Goal: Transaction & Acquisition: Purchase product/service

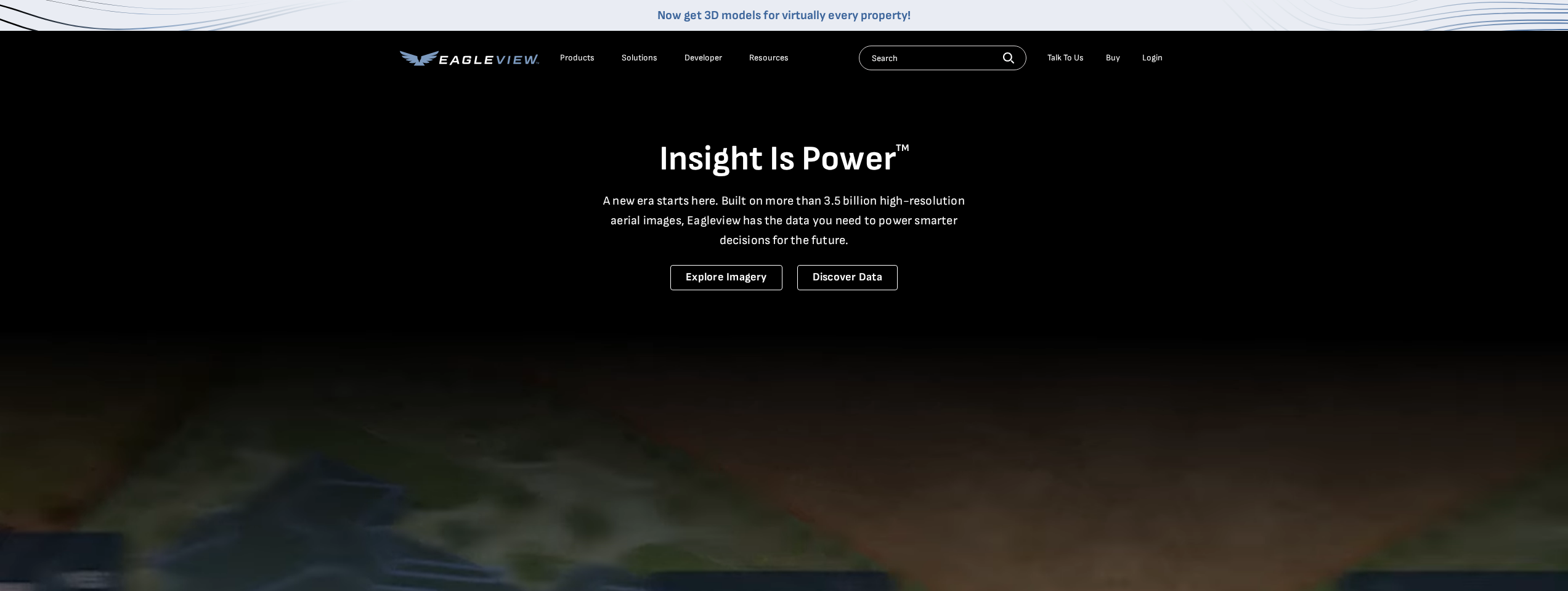
click at [1156, 55] on div "Login" at bounding box center [1151, 58] width 20 height 11
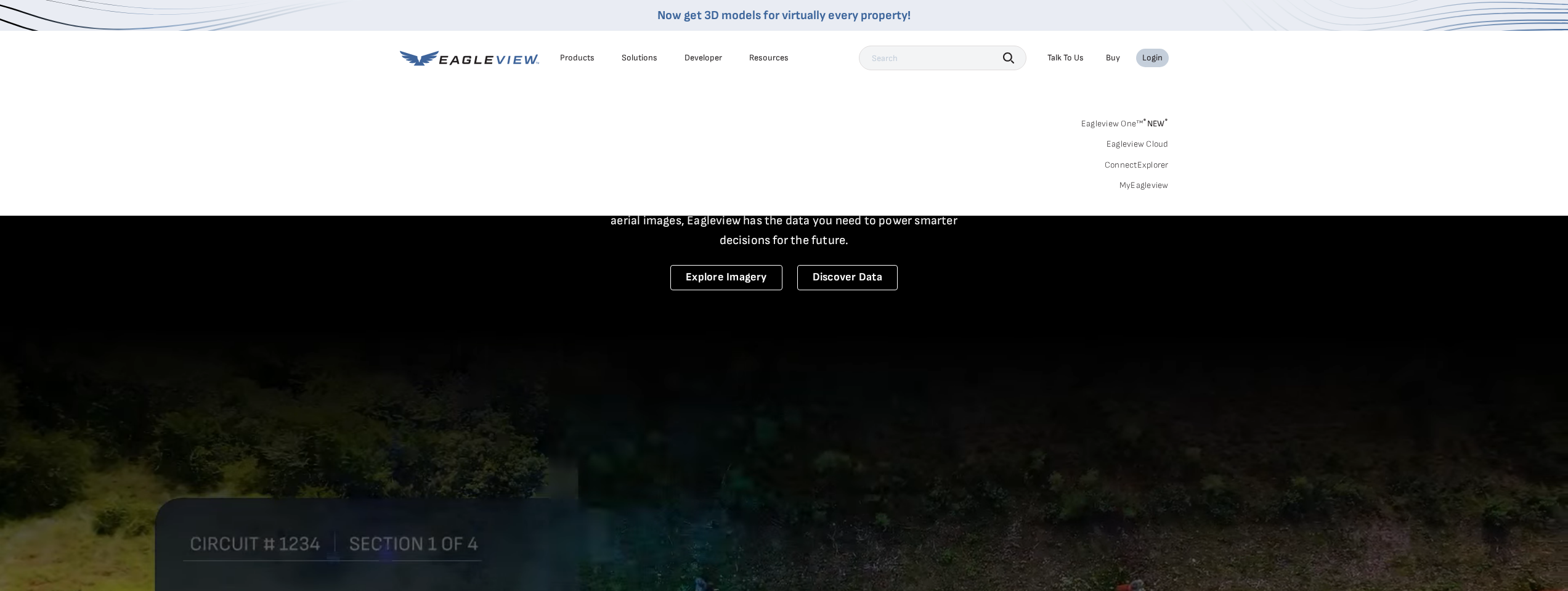
click at [1146, 184] on link "MyEagleview" at bounding box center [1143, 186] width 49 height 11
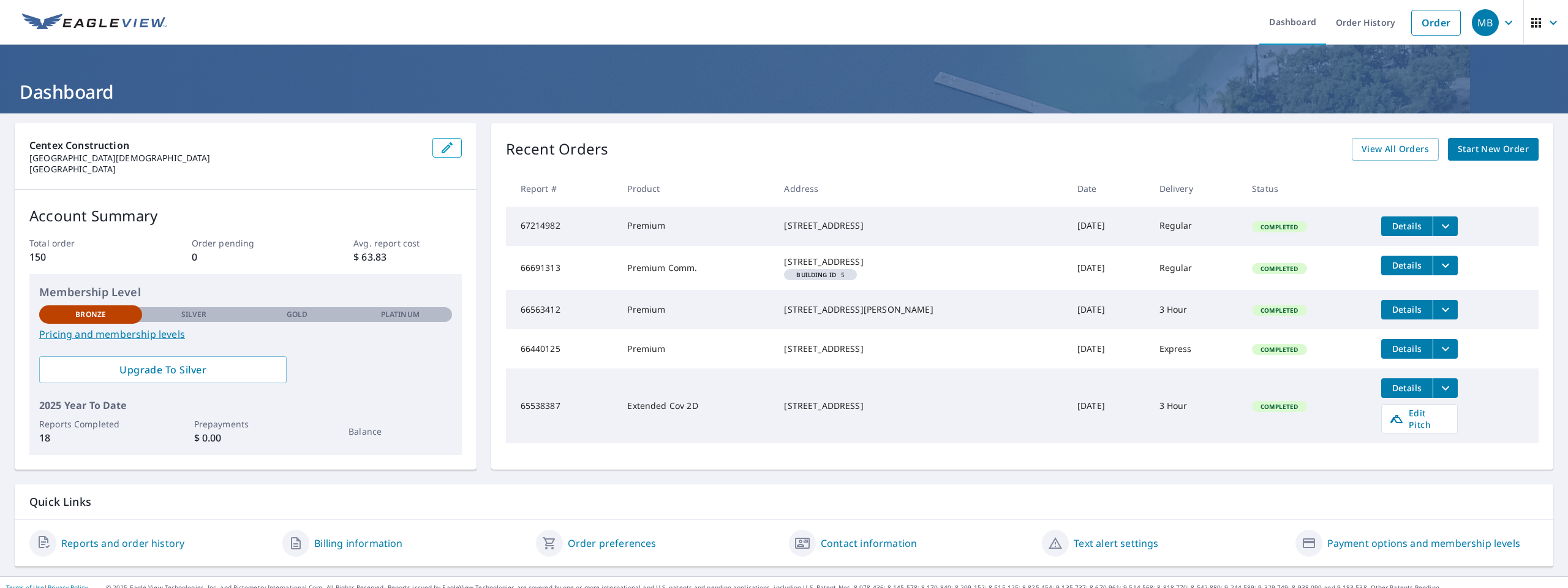
click at [1512, 147] on span "Start New Order" at bounding box center [1494, 150] width 71 height 15
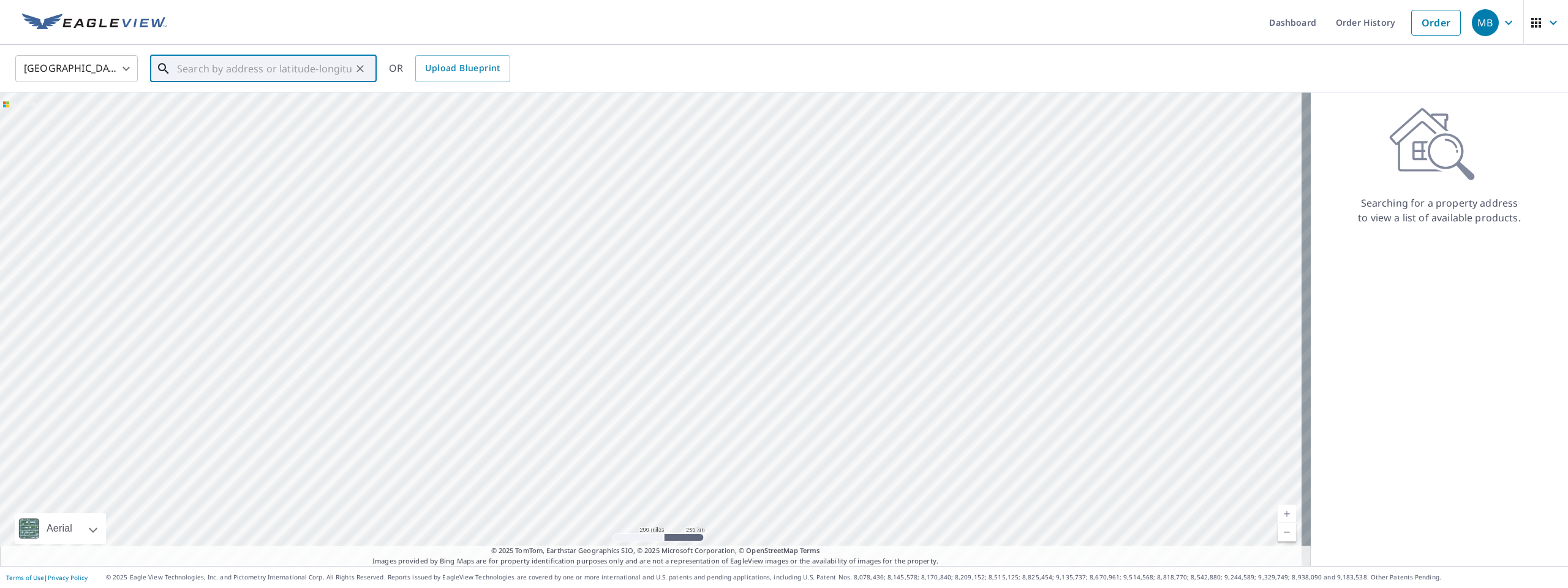
click at [200, 66] on input "text" at bounding box center [264, 69] width 174 height 34
type input "[STREET_ADDRESS]"
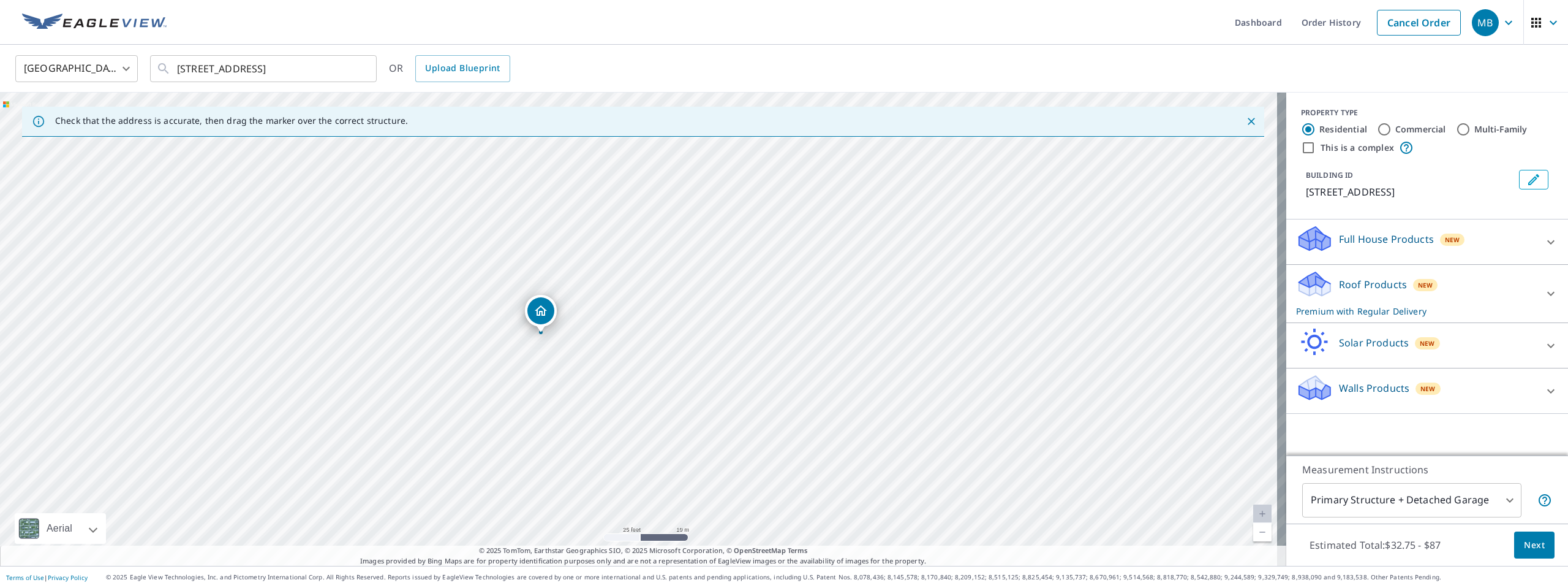
drag, startPoint x: 556, startPoint y: 400, endPoint x: 568, endPoint y: 315, distance: 85.8
click at [566, 309] on div "18410 Shallow Oak Ct Tomball, TX 77377" at bounding box center [643, 329] width 1286 height 473
click at [1544, 292] on icon at bounding box center [1551, 293] width 14 height 14
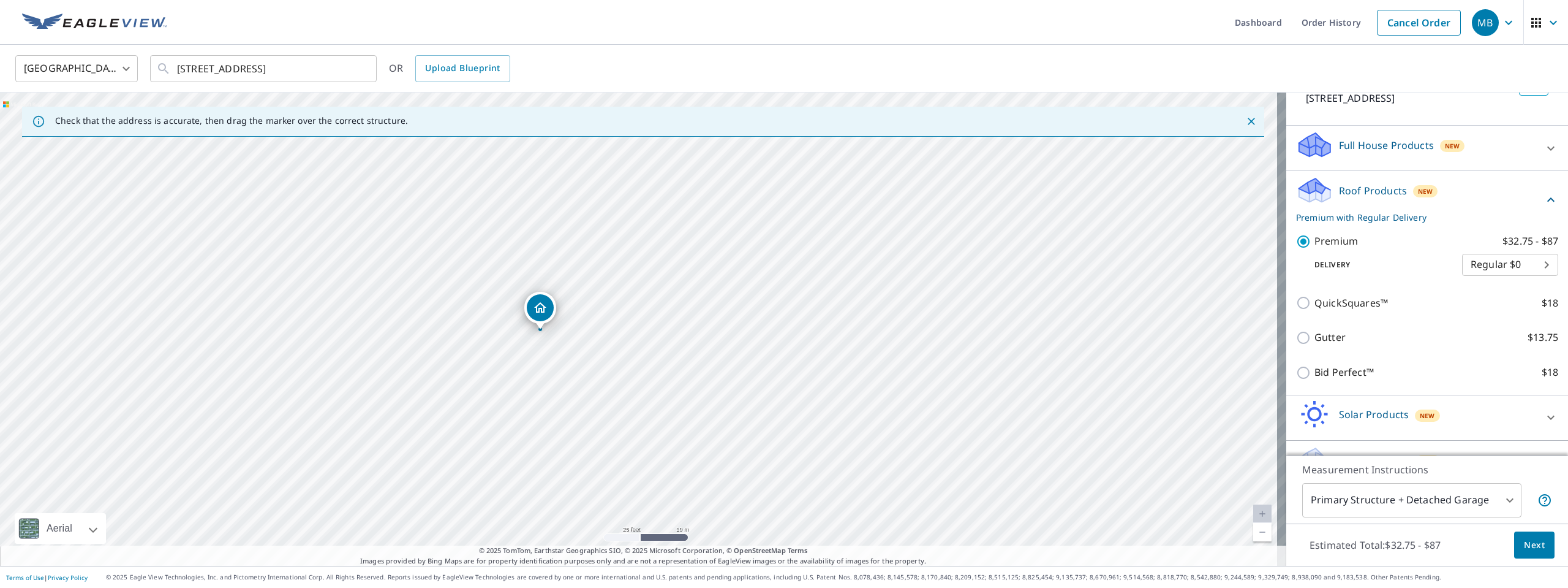
scroll to position [123, 0]
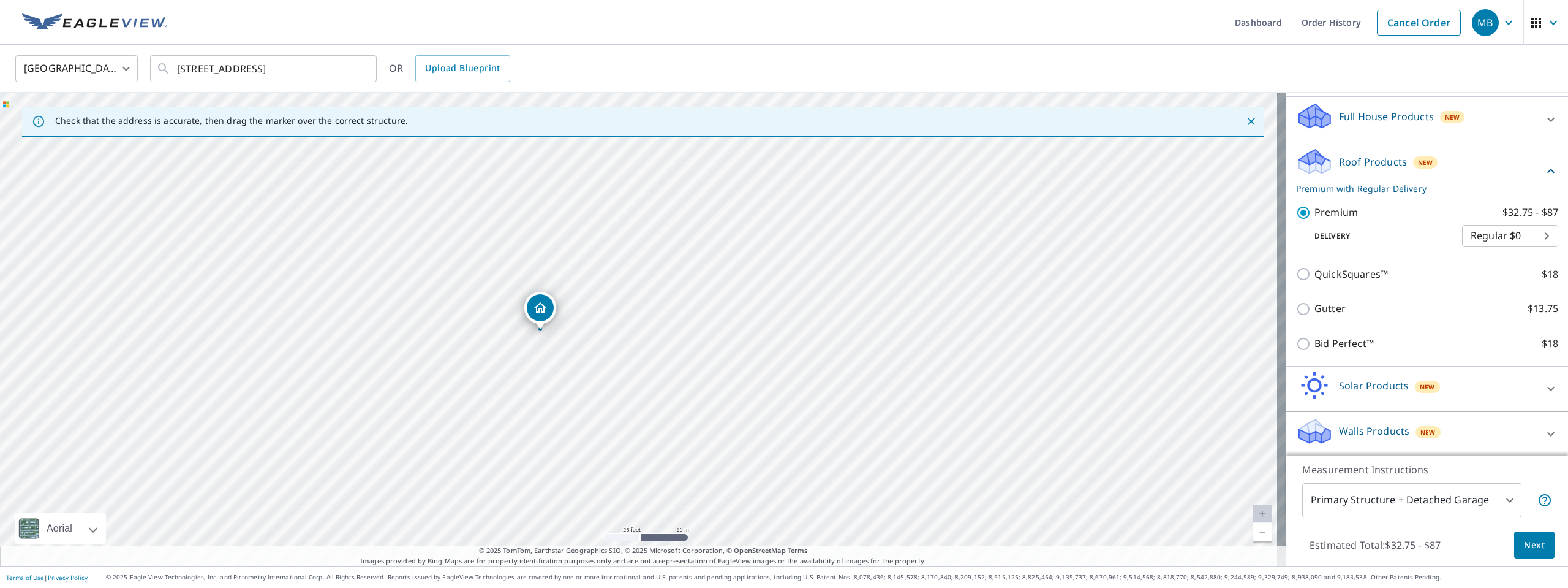
click at [1503, 238] on body "MB MB Dashboard Order History Cancel Order MB United States US ​ 18410 Shallow …" at bounding box center [784, 294] width 1568 height 588
click at [1478, 236] on li "Regular $0" at bounding box center [1492, 235] width 96 height 22
click at [1530, 547] on span "Next" at bounding box center [1535, 545] width 21 height 15
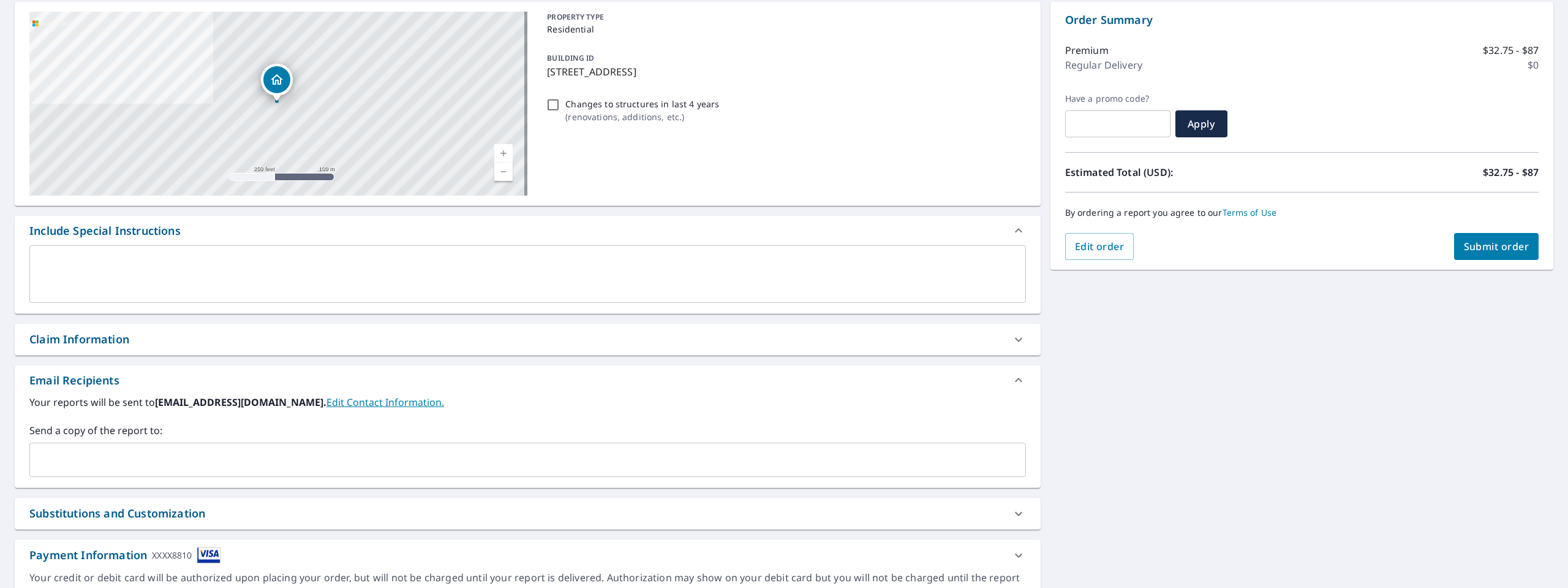
scroll to position [123, 0]
click at [106, 326] on div "Claim Information" at bounding box center [527, 337] width 1026 height 31
checkbox input "true"
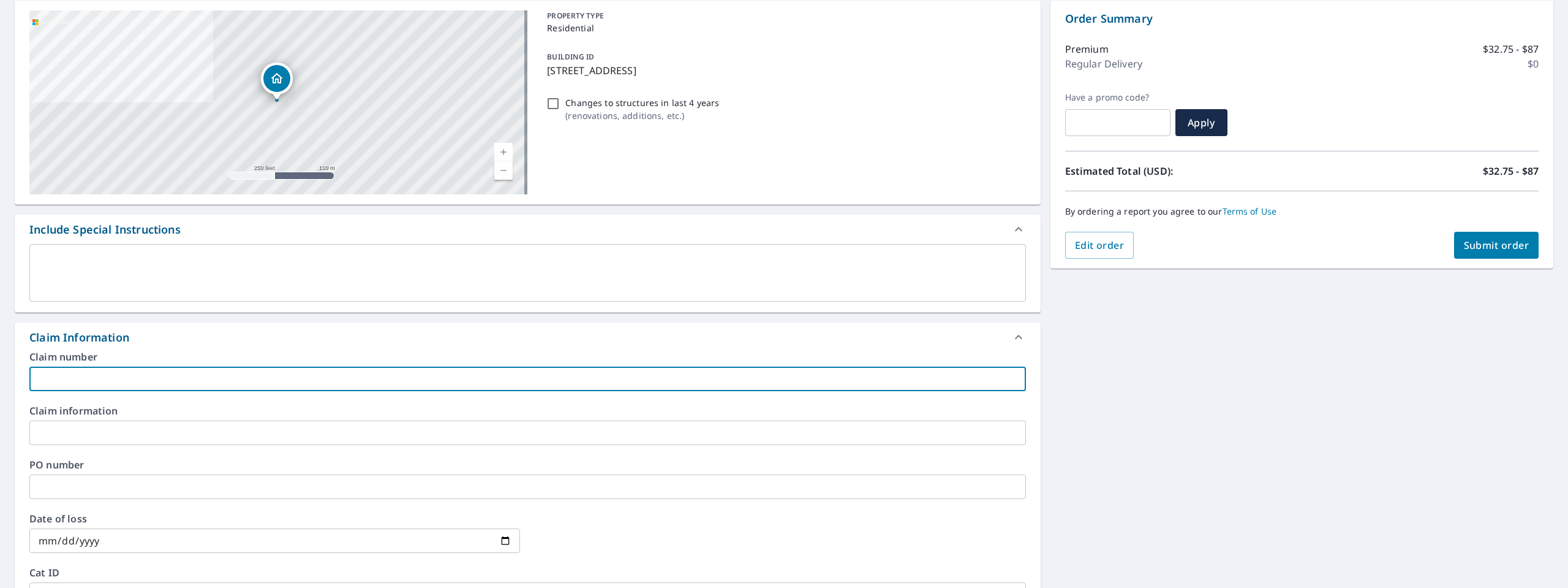
click at [82, 378] on input "text" at bounding box center [528, 379] width 996 height 25
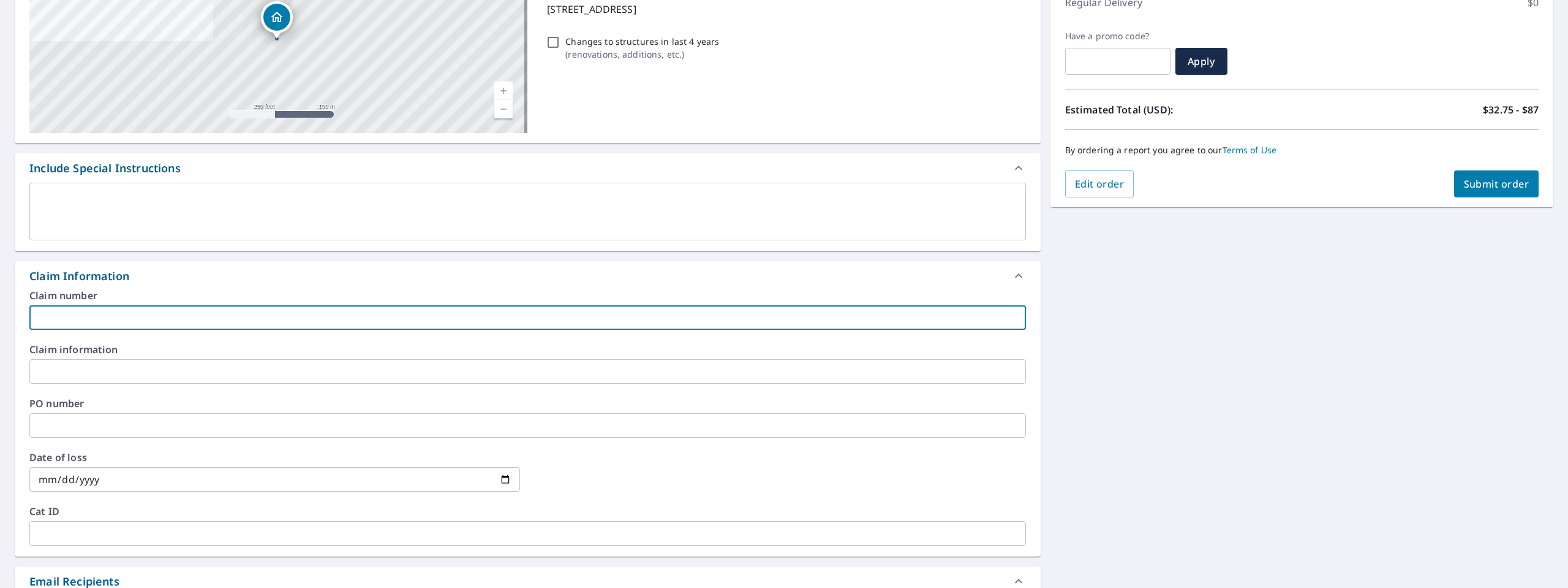
type input "V"
checkbox input "true"
type input "Ve"
checkbox input "true"
type input "Ver"
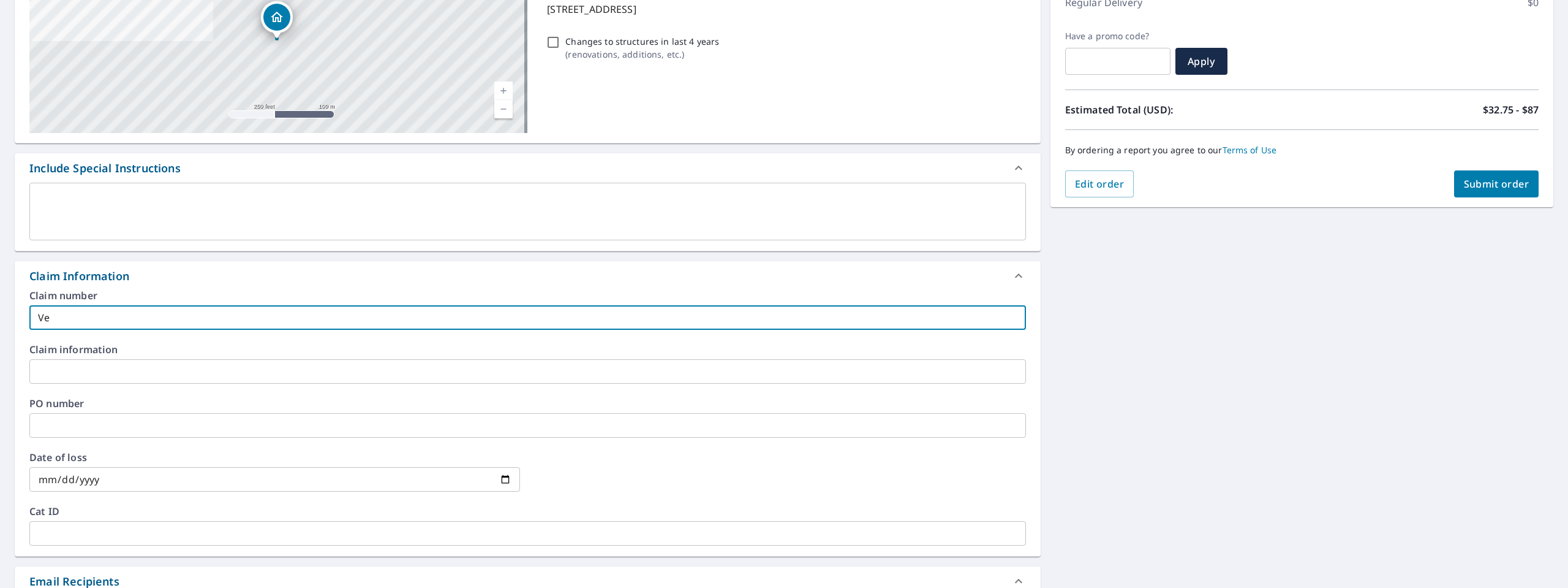
checkbox input "true"
type input "Verh"
checkbox input "true"
type input "Verho"
checkbox input "true"
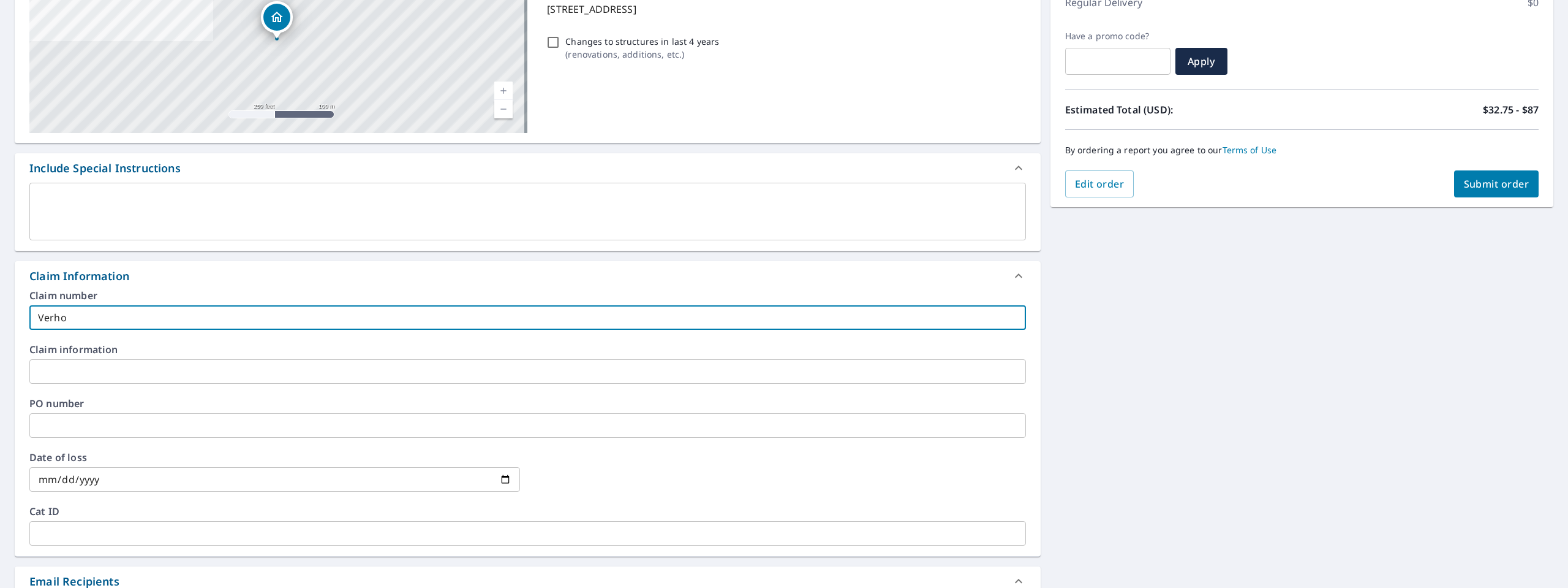
type input "Verhoe"
checkbox input "true"
type input "Verhoev"
checkbox input "true"
type input "Verhoevn"
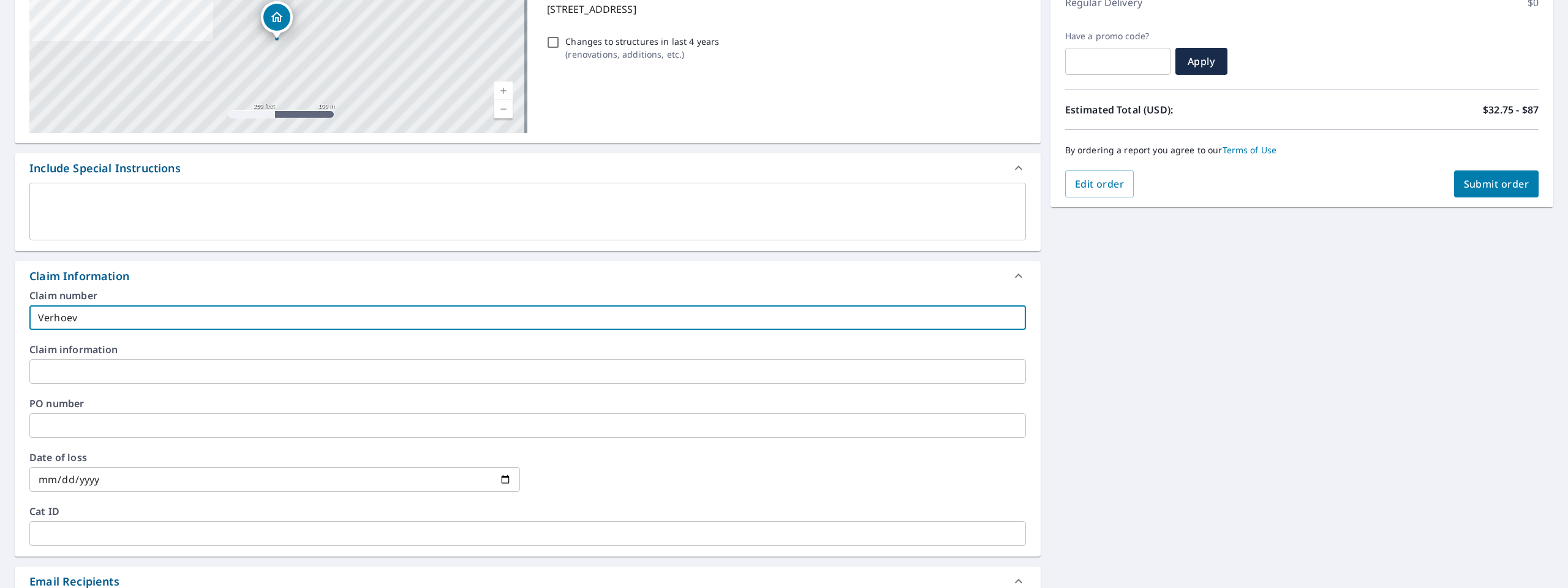
checkbox input "true"
type input "Verhoev"
checkbox input "true"
type input "Verhoeve"
checkbox input "true"
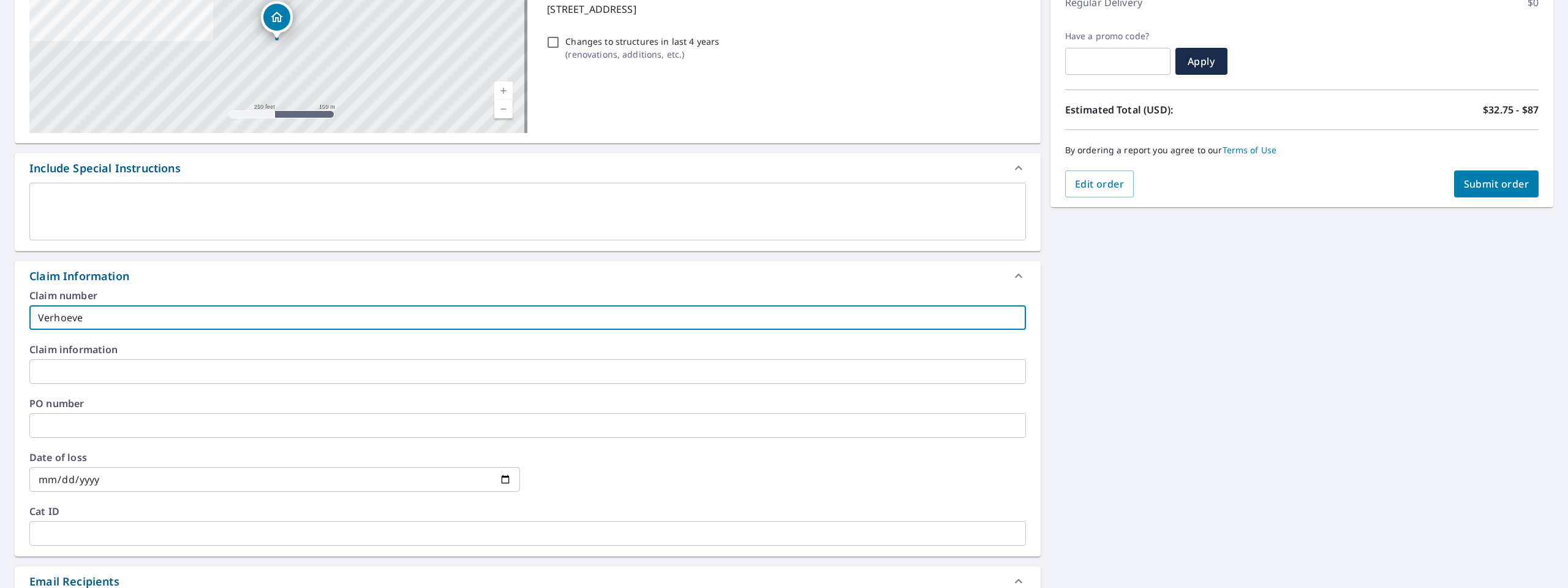
type input "Verhoeven"
checkbox input "true"
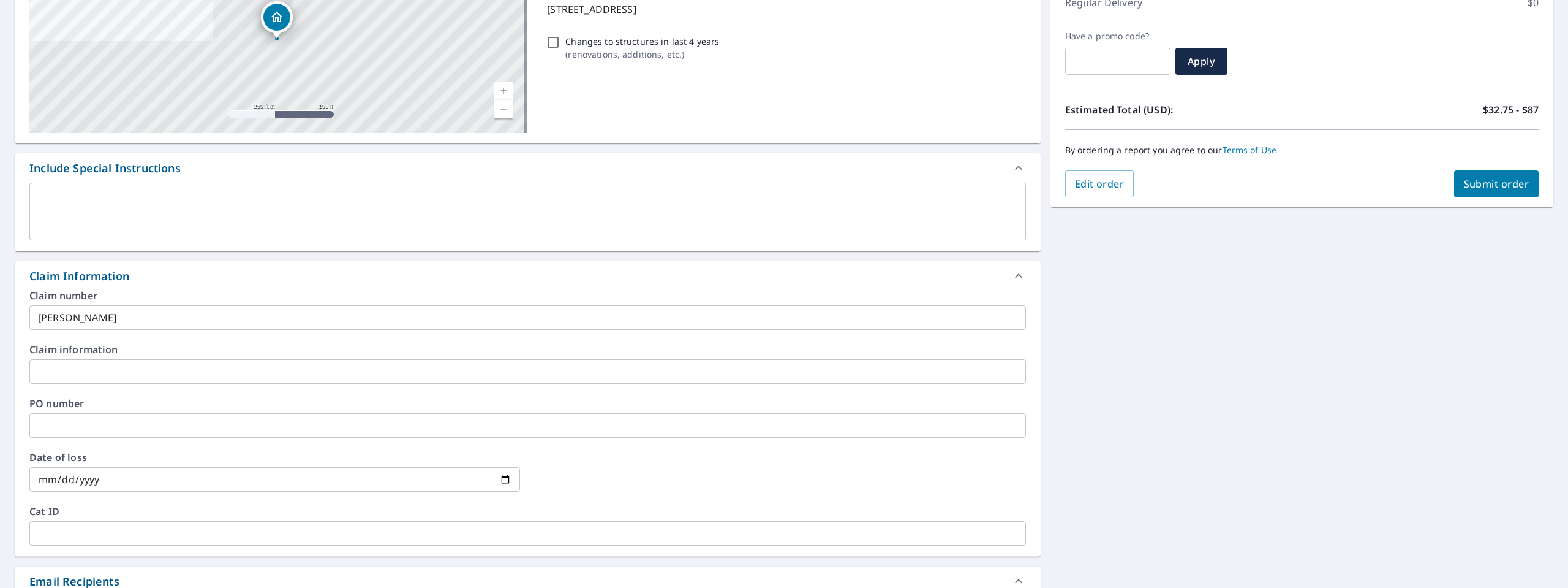
click at [111, 325] on input "Verhoeven" at bounding box center [528, 317] width 996 height 25
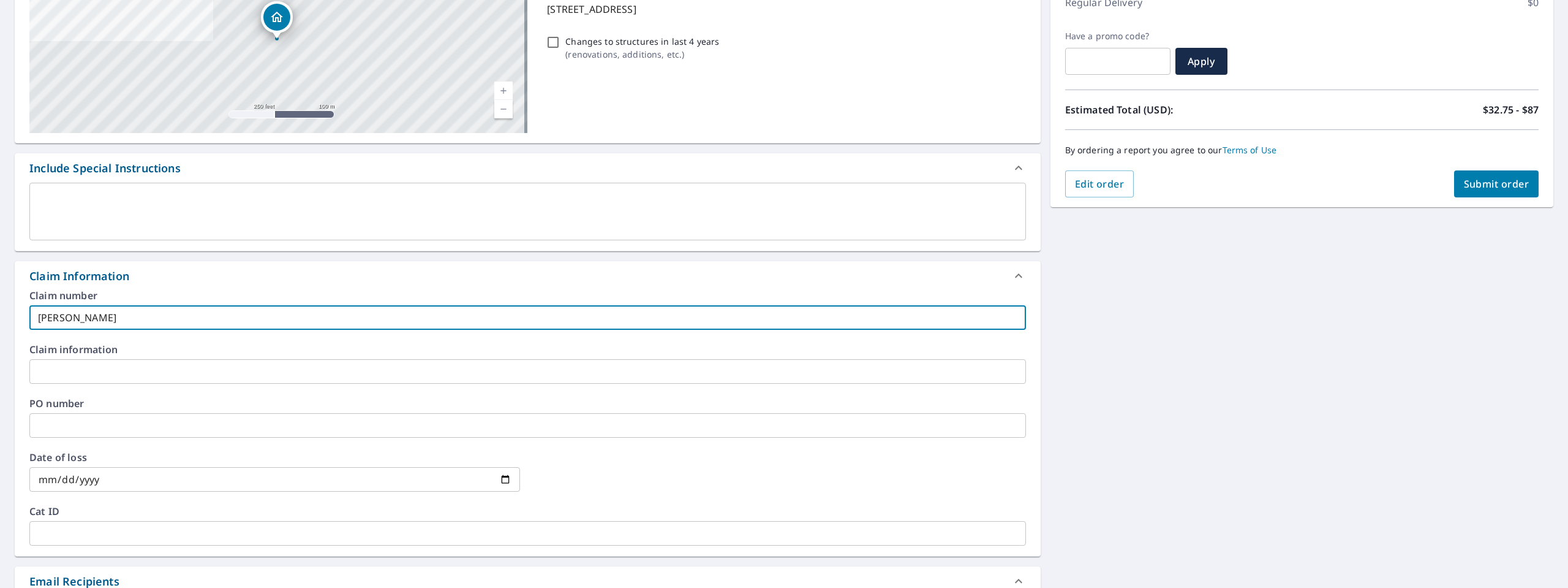
type input "Verhoeven-"
checkbox input "true"
type input "Verhoeven-D"
checkbox input "true"
type input "Verhoeven-DM"
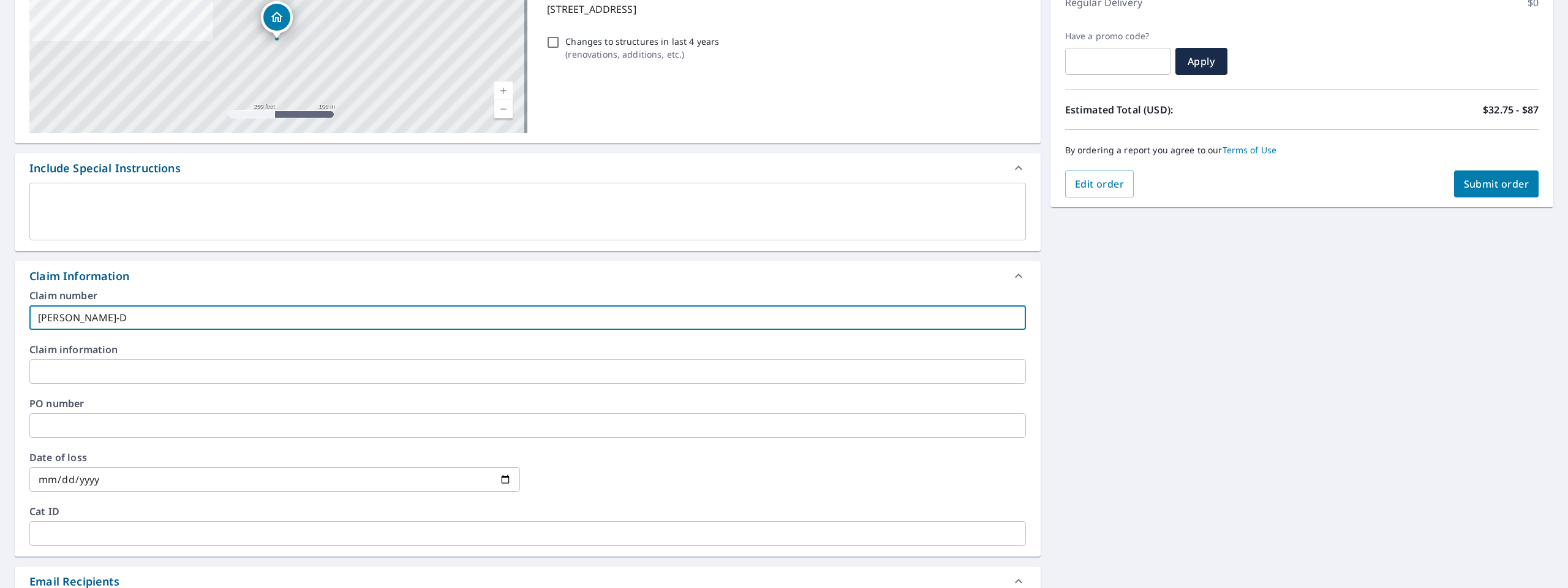
checkbox input "true"
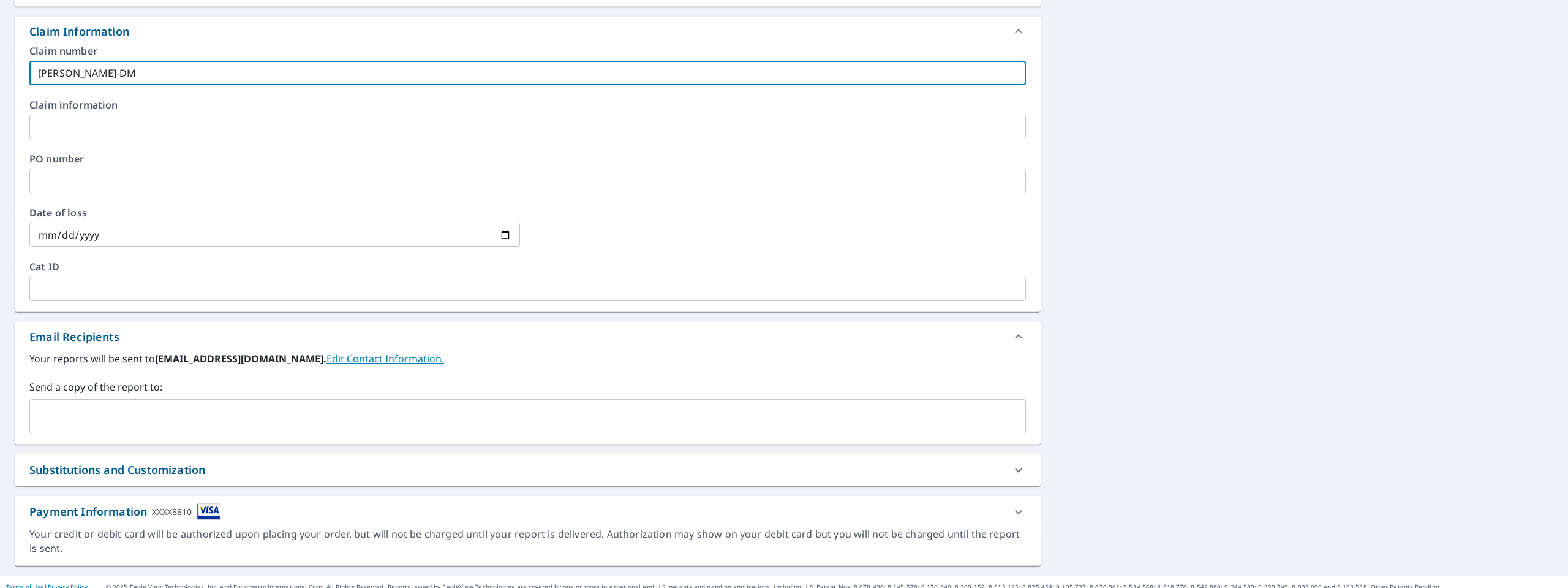
scroll to position [438, 0]
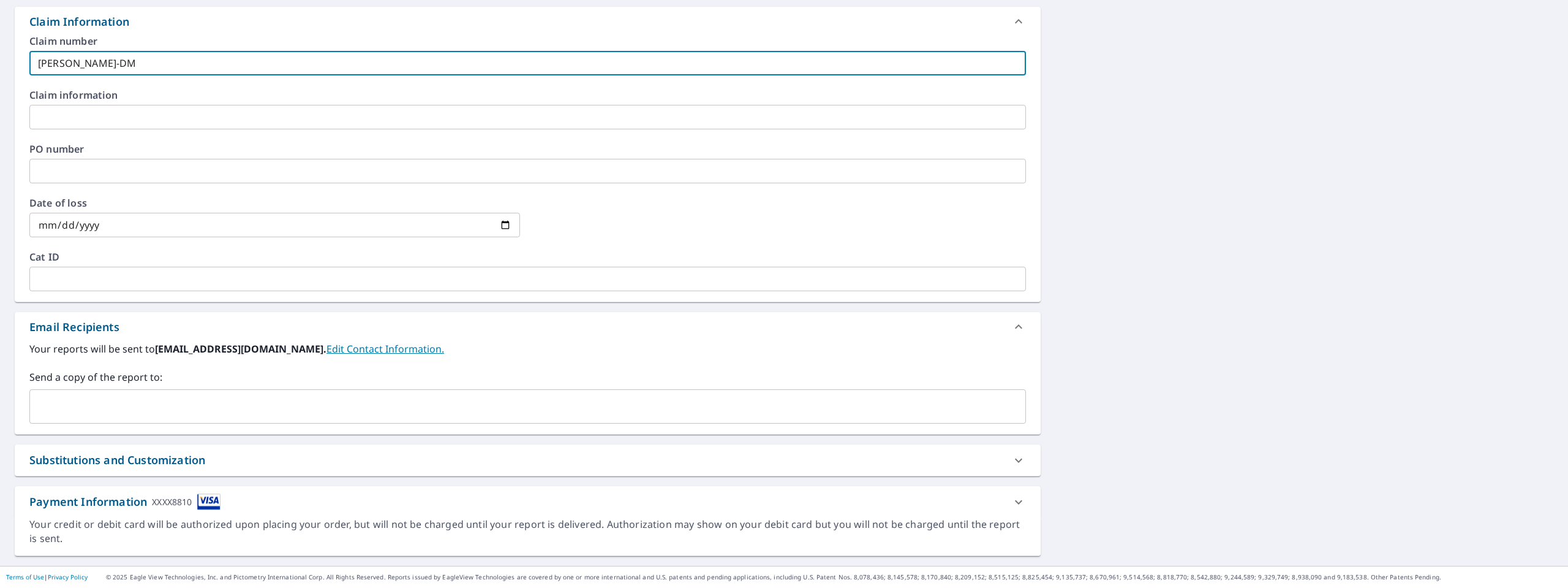
type input "Verhoeven-DM"
click at [133, 412] on input "text" at bounding box center [518, 406] width 967 height 23
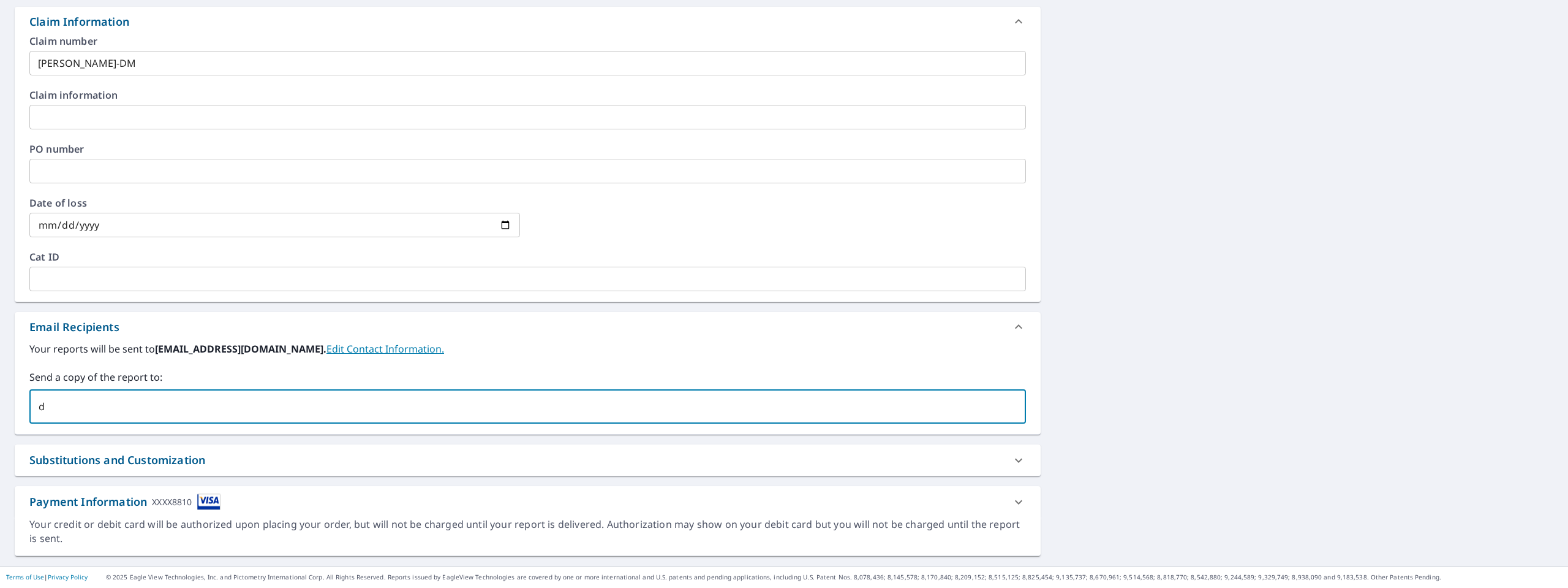
type input "dm"
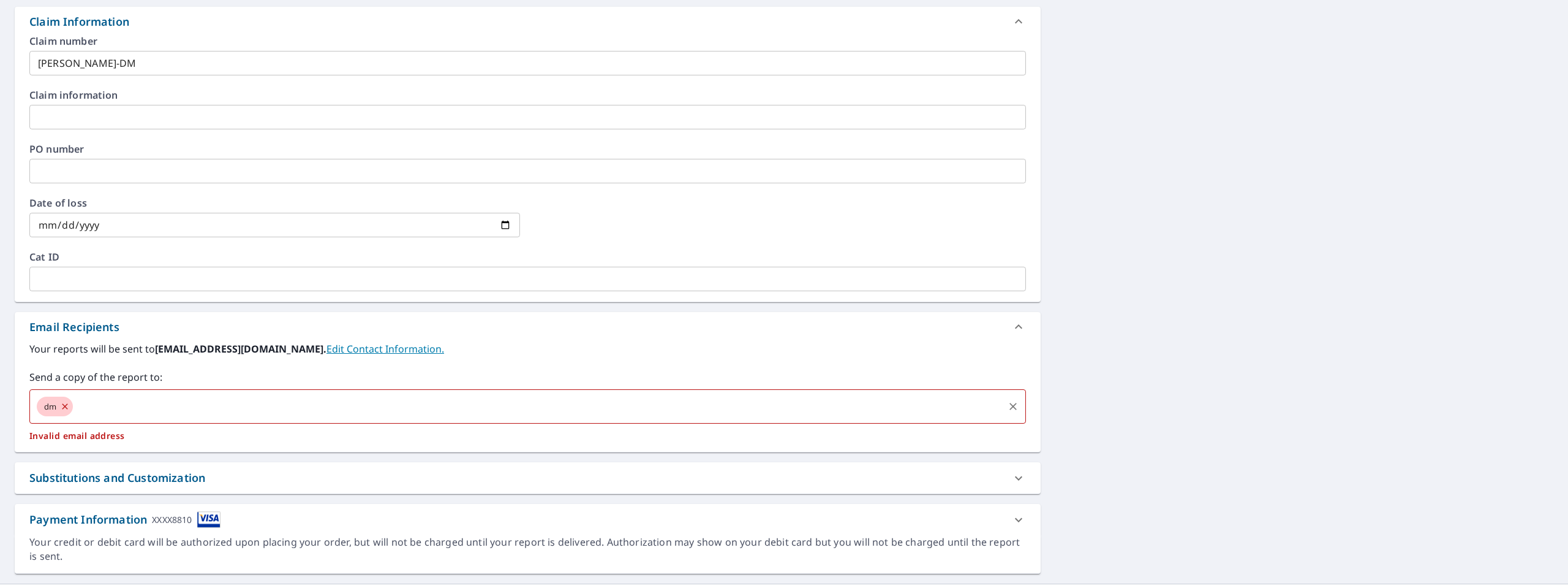
checkbox input "true"
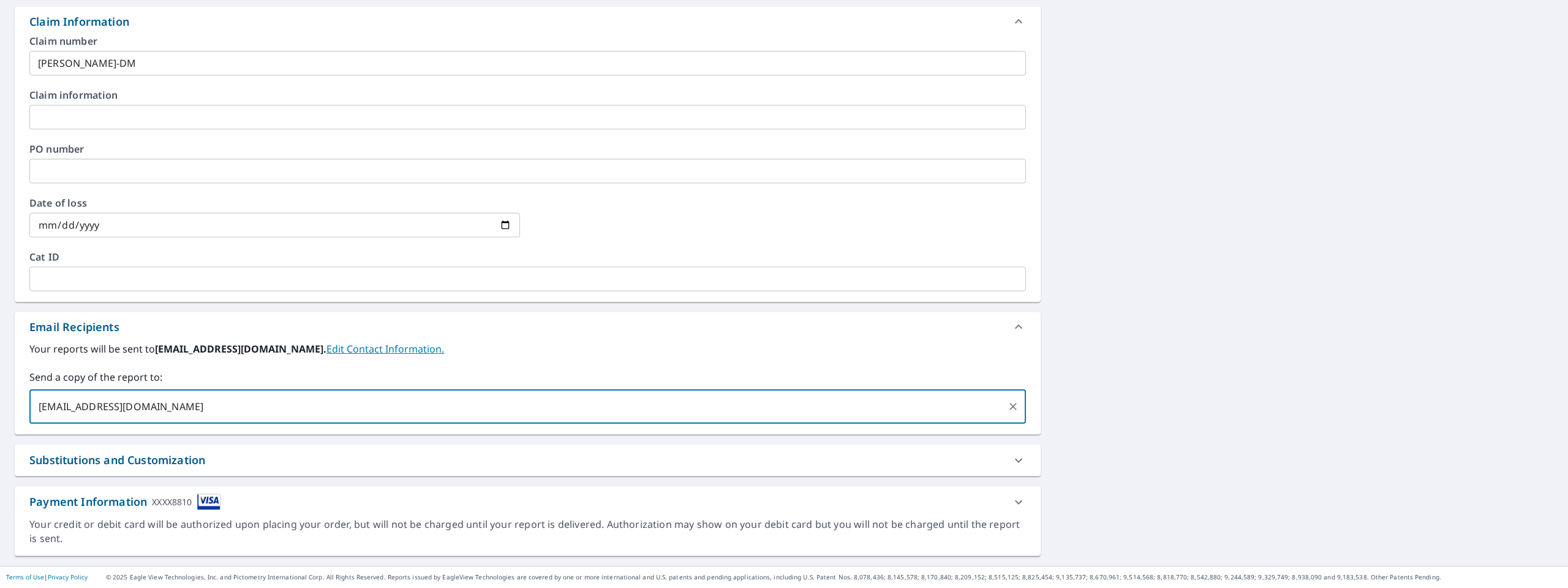
type input "dmullins@centexrestoration.com"
click at [1015, 500] on icon at bounding box center [1019, 501] width 8 height 5
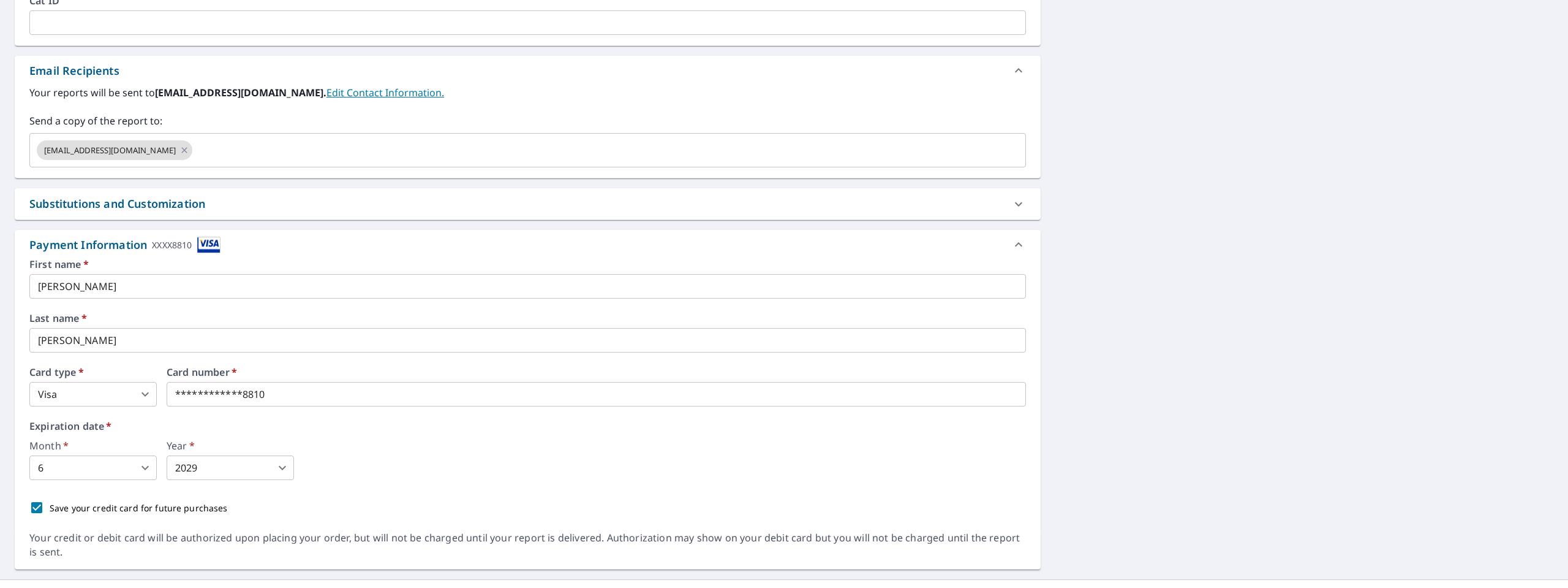
scroll to position [708, 0]
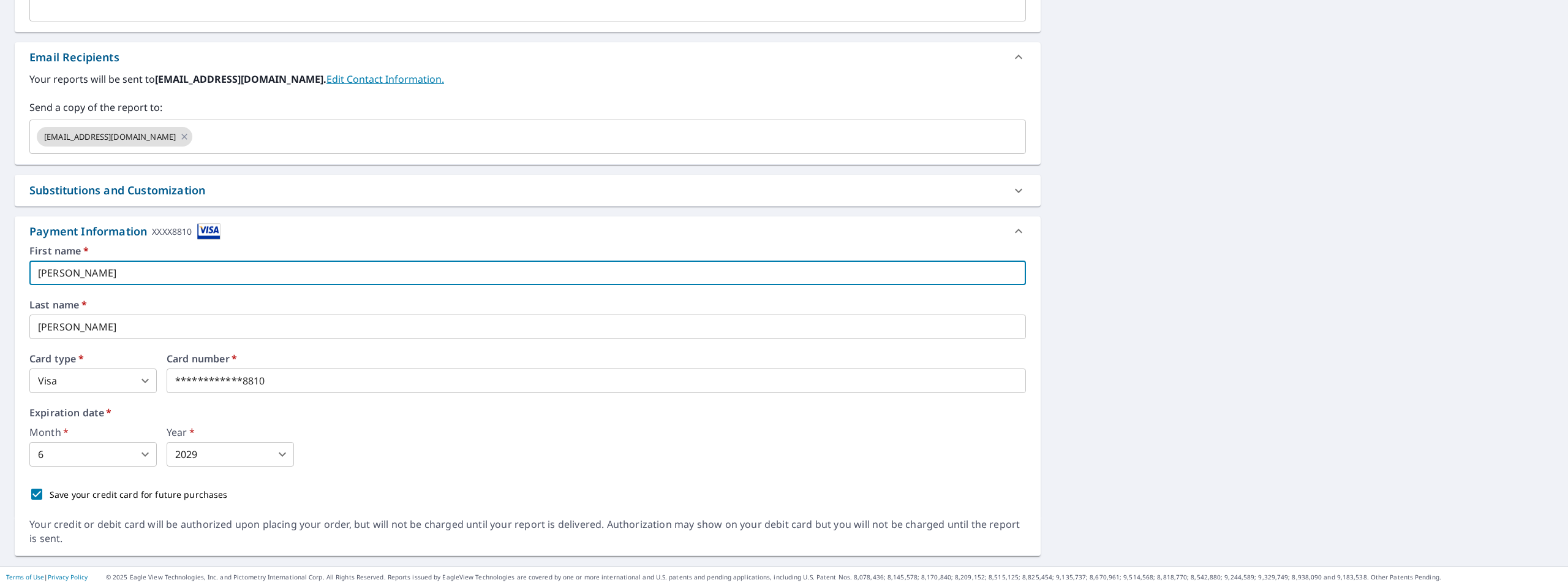
drag, startPoint x: 90, startPoint y: 276, endPoint x: 0, endPoint y: 271, distance: 90.1
checkbox input "true"
type input "M"
checkbox input "true"
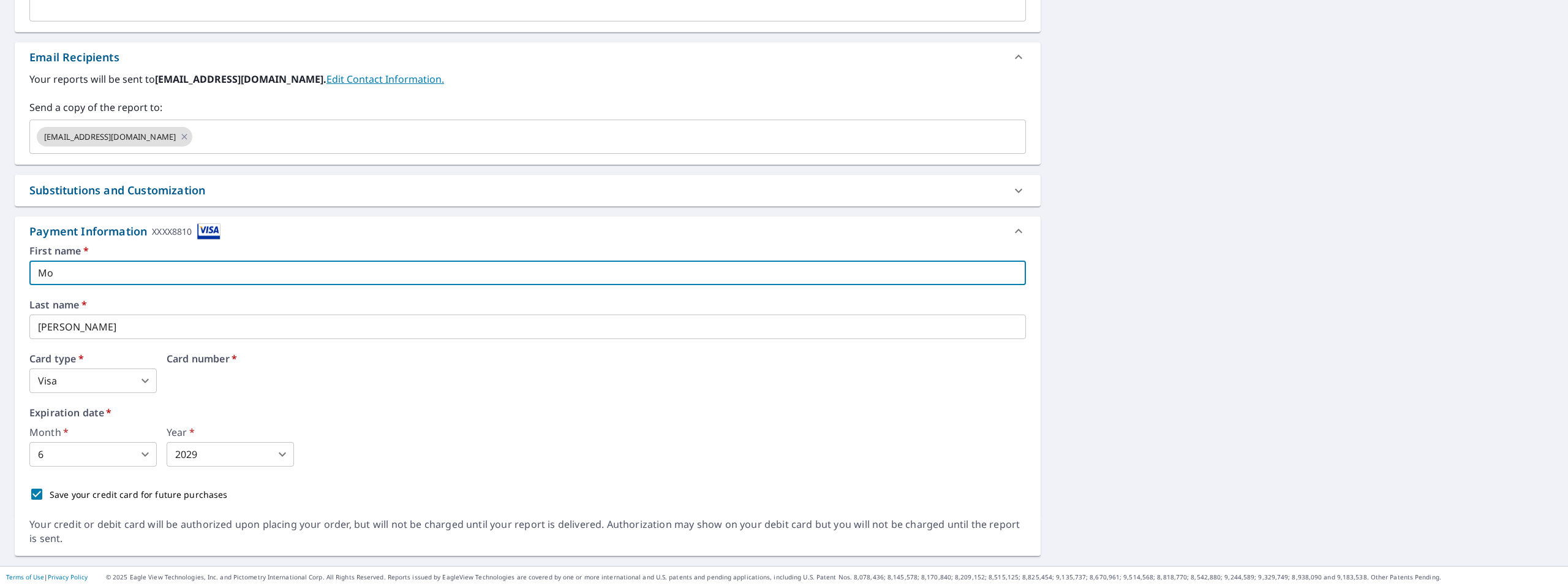
type input "Mor"
checkbox input "true"
type input "Mort"
checkbox input "true"
type input "Morto"
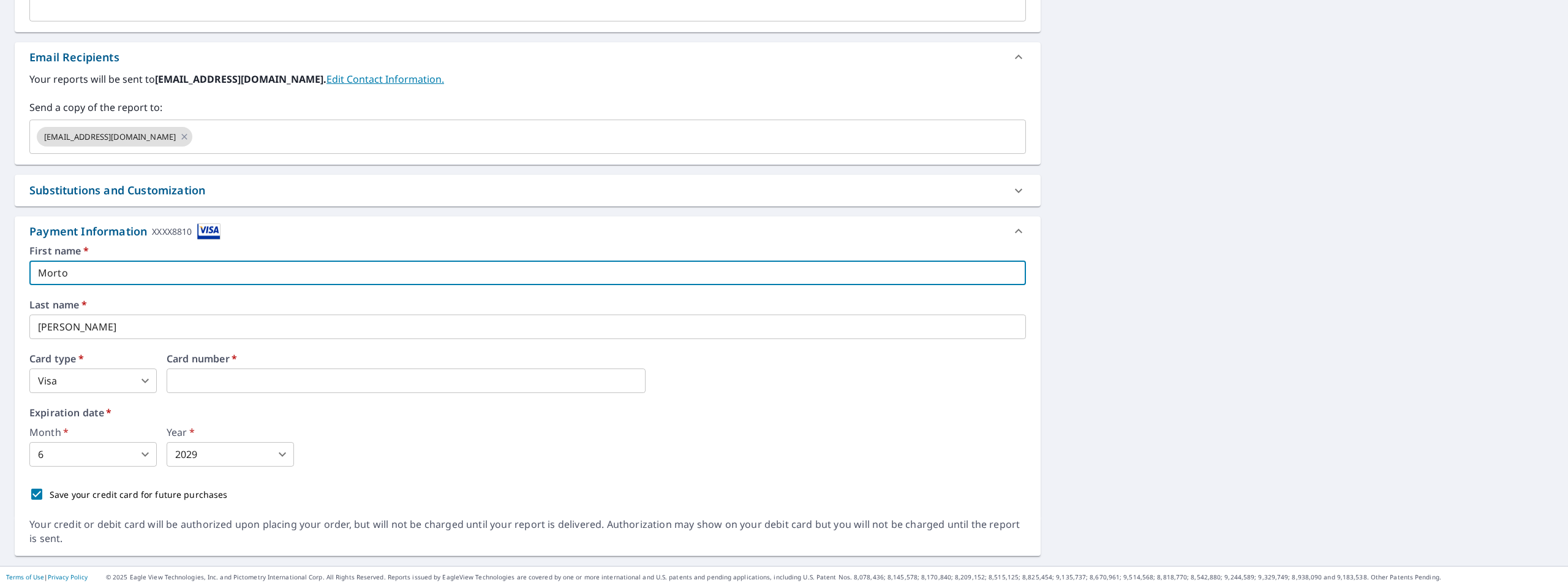
checkbox input "true"
type input "Morton"
checkbox input "true"
type input "Morton"
checkbox input "true"
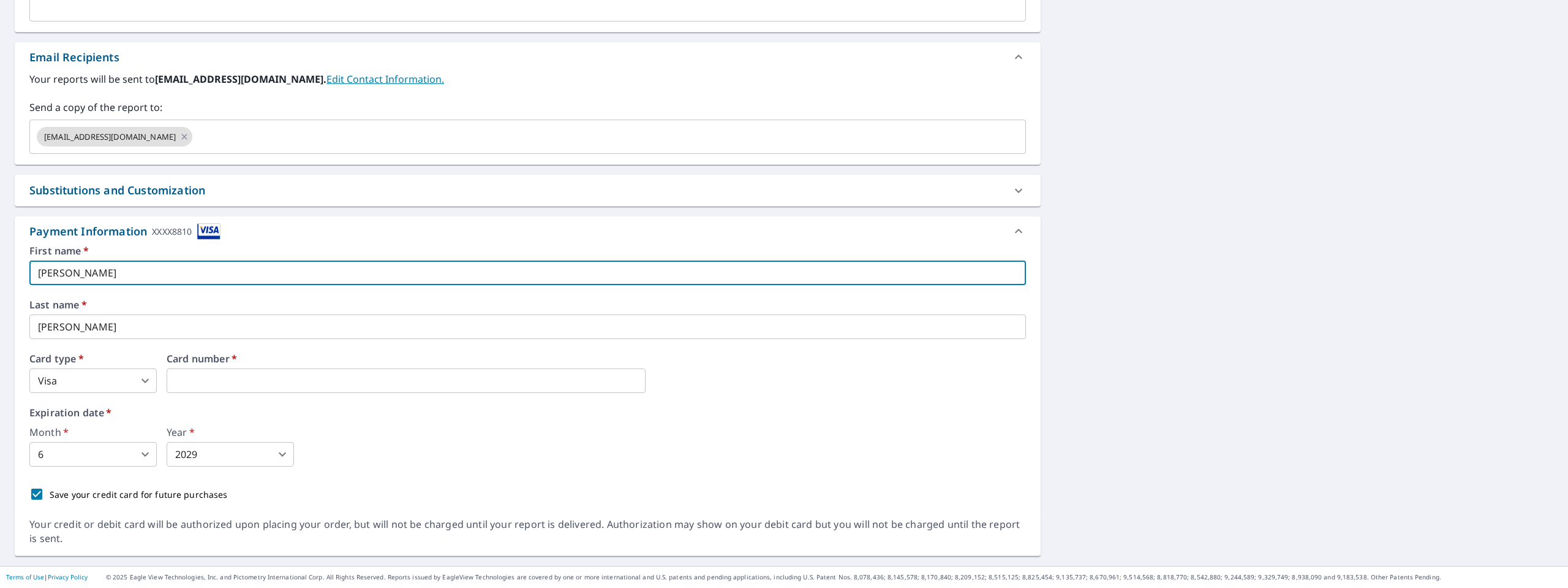
type input "Morton M"
checkbox input "true"
type input "Morton"
checkbox input "true"
type input "Morton"
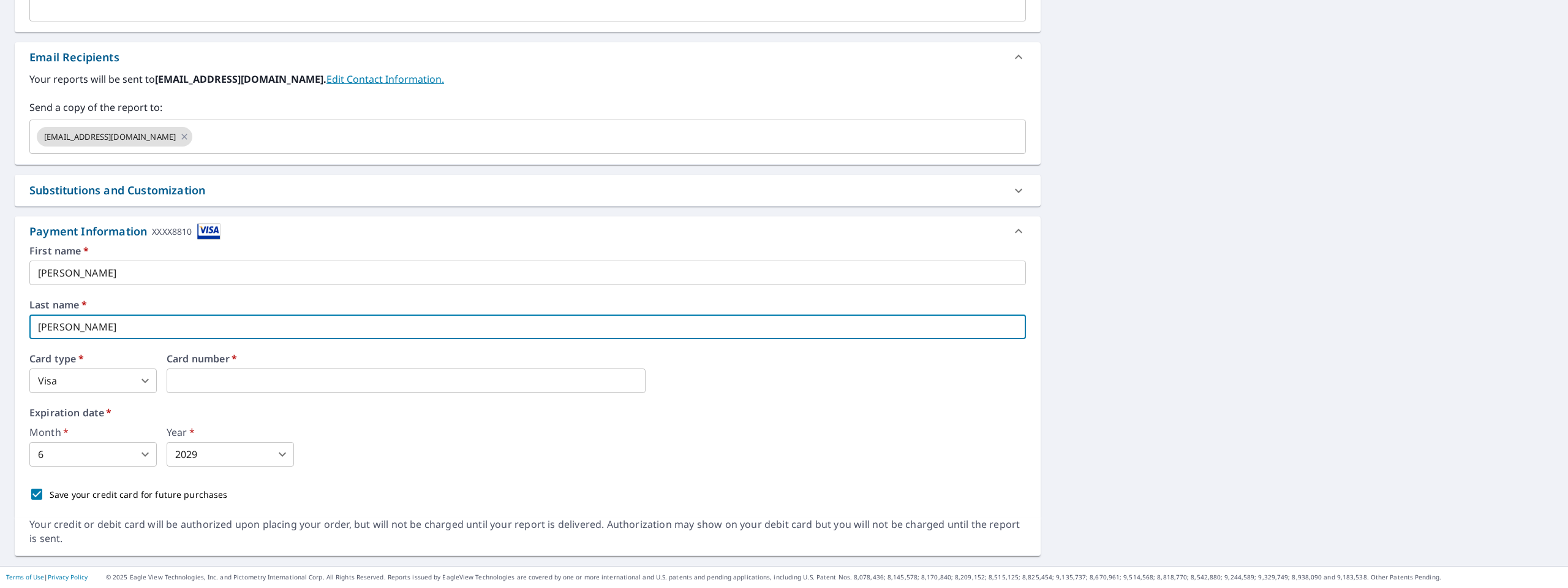
checkbox input "true"
type input "M"
checkbox input "true"
type input "Mu"
checkbox input "true"
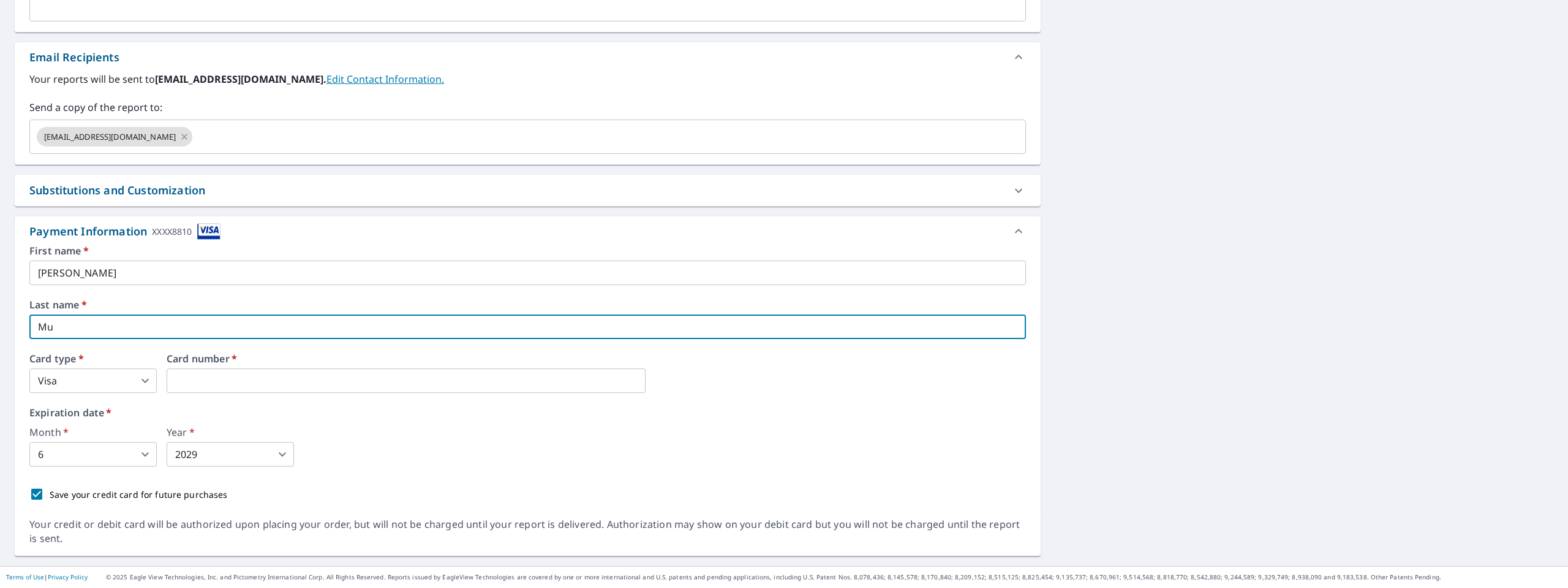
type input "Mul"
checkbox input "true"
type input "Mull"
checkbox input "true"
type input "Mulli"
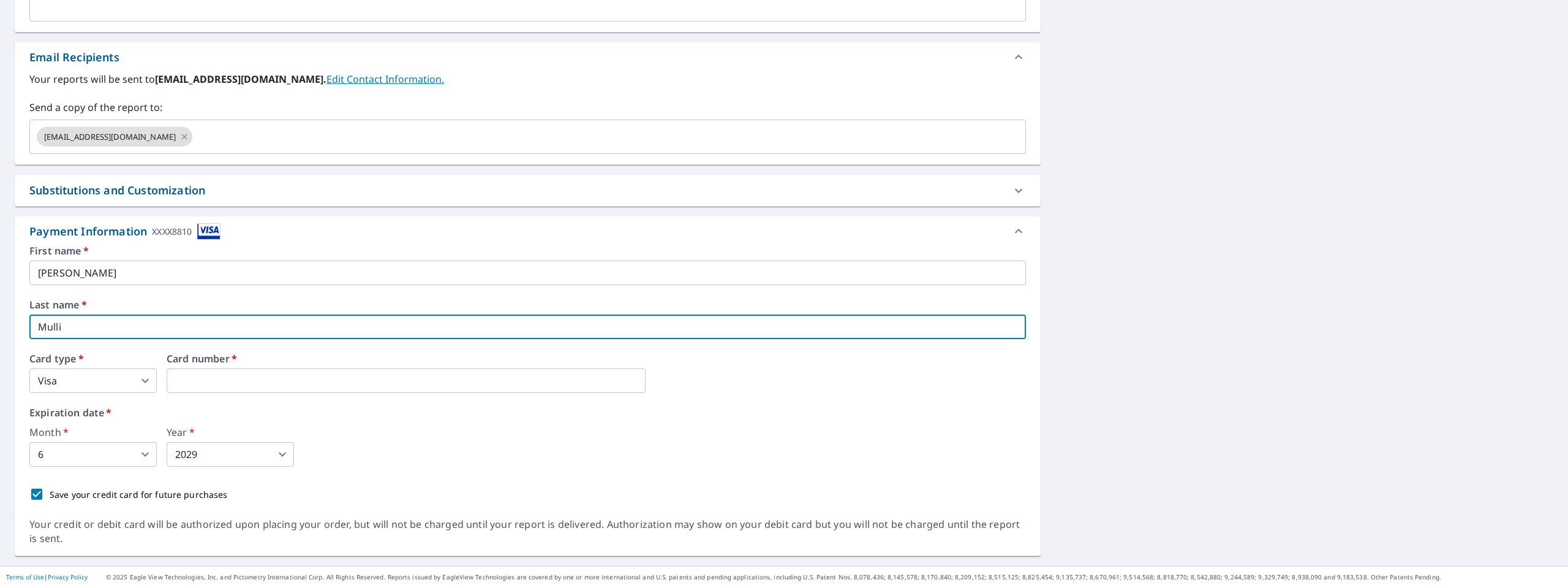
checkbox input "true"
type input "Mullin"
checkbox input "true"
type input "Mullins"
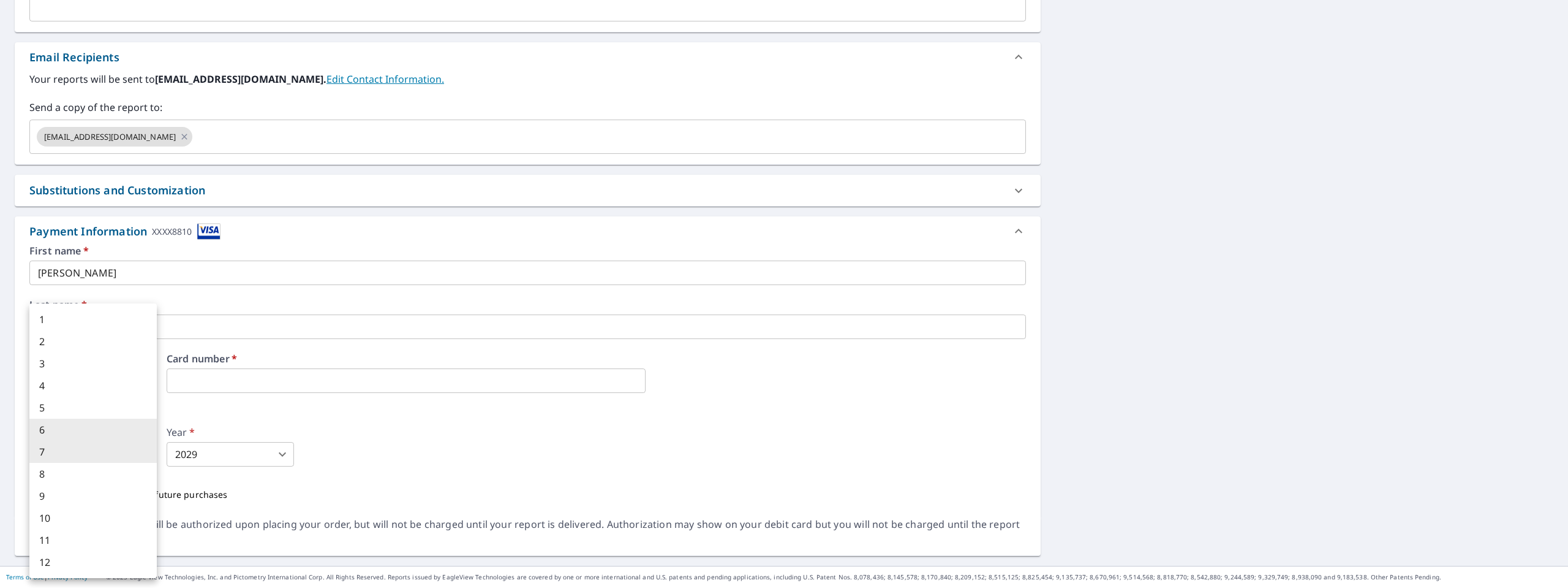
checkbox input "true"
type input "7"
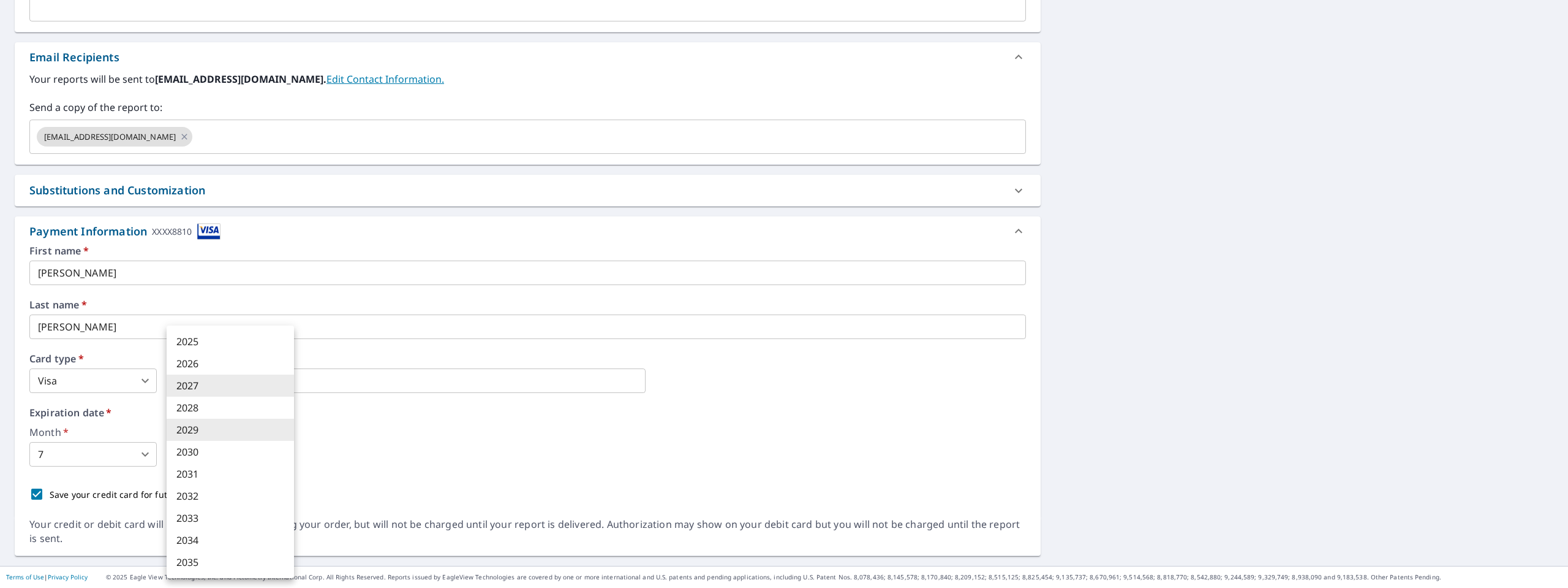
checkbox input "true"
type input "2027"
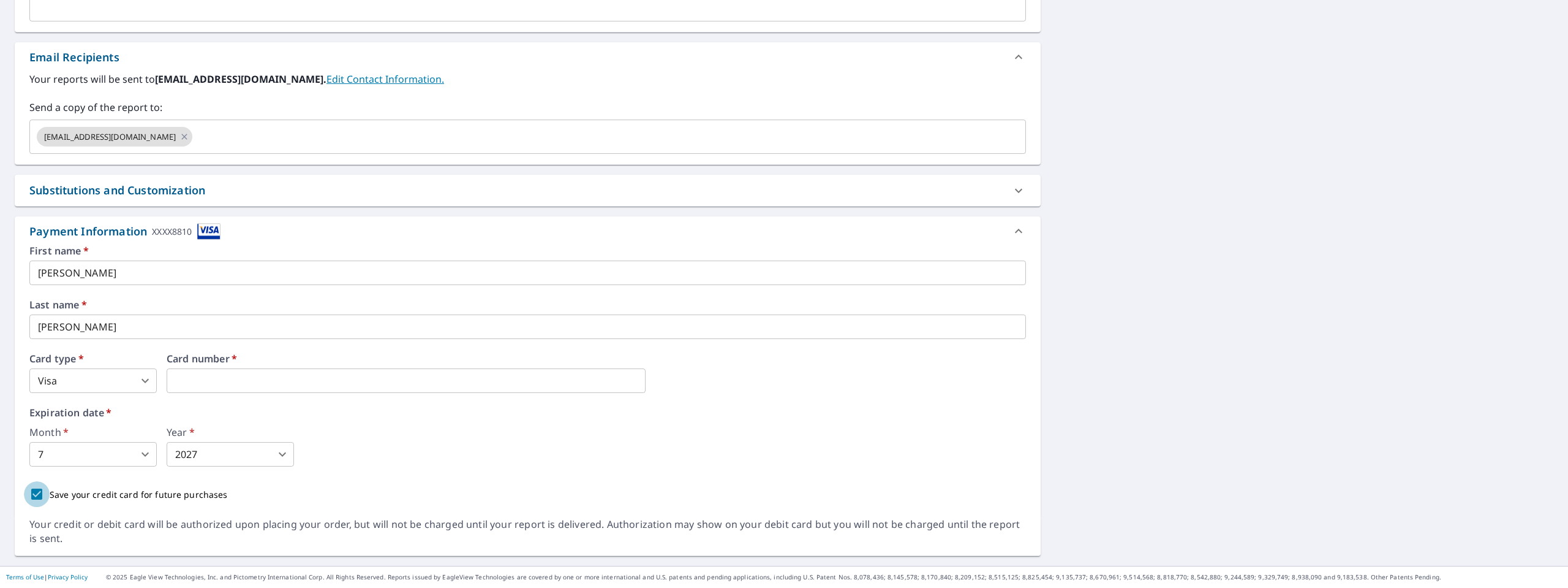
click at [33, 494] on input "Save your credit card for future purchases" at bounding box center [36, 494] width 26 height 26
checkbox input "false"
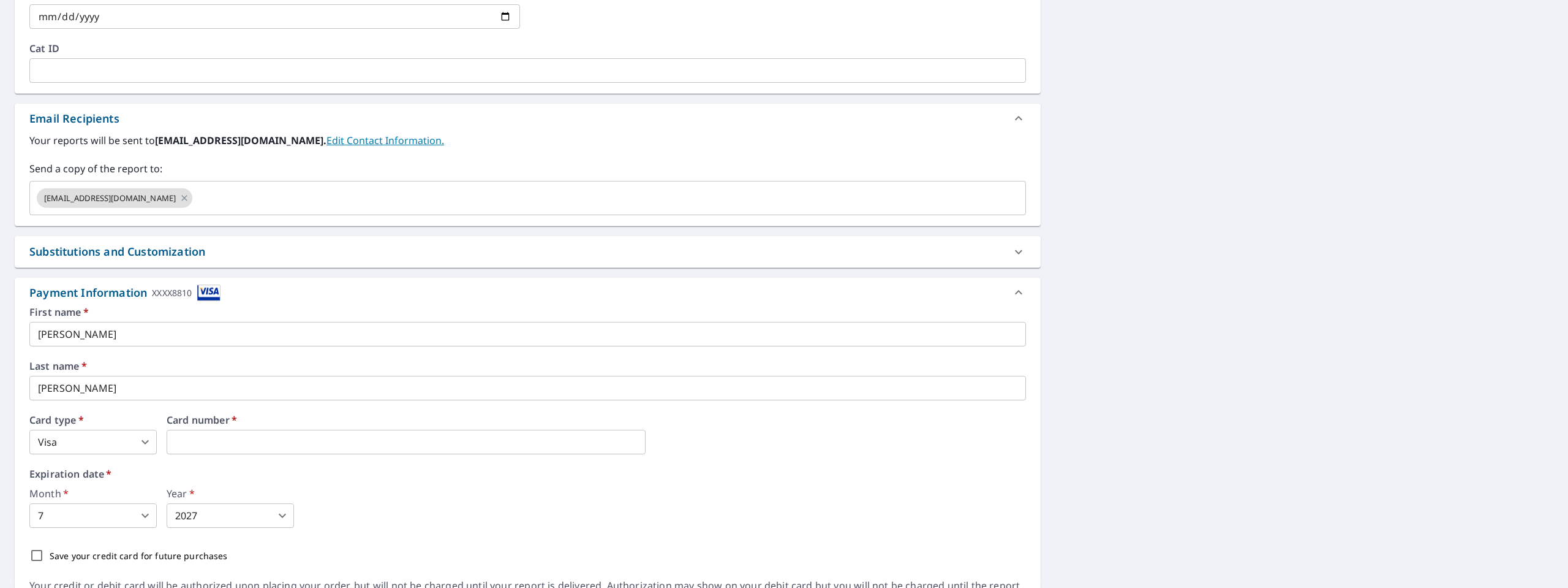
scroll to position [340, 0]
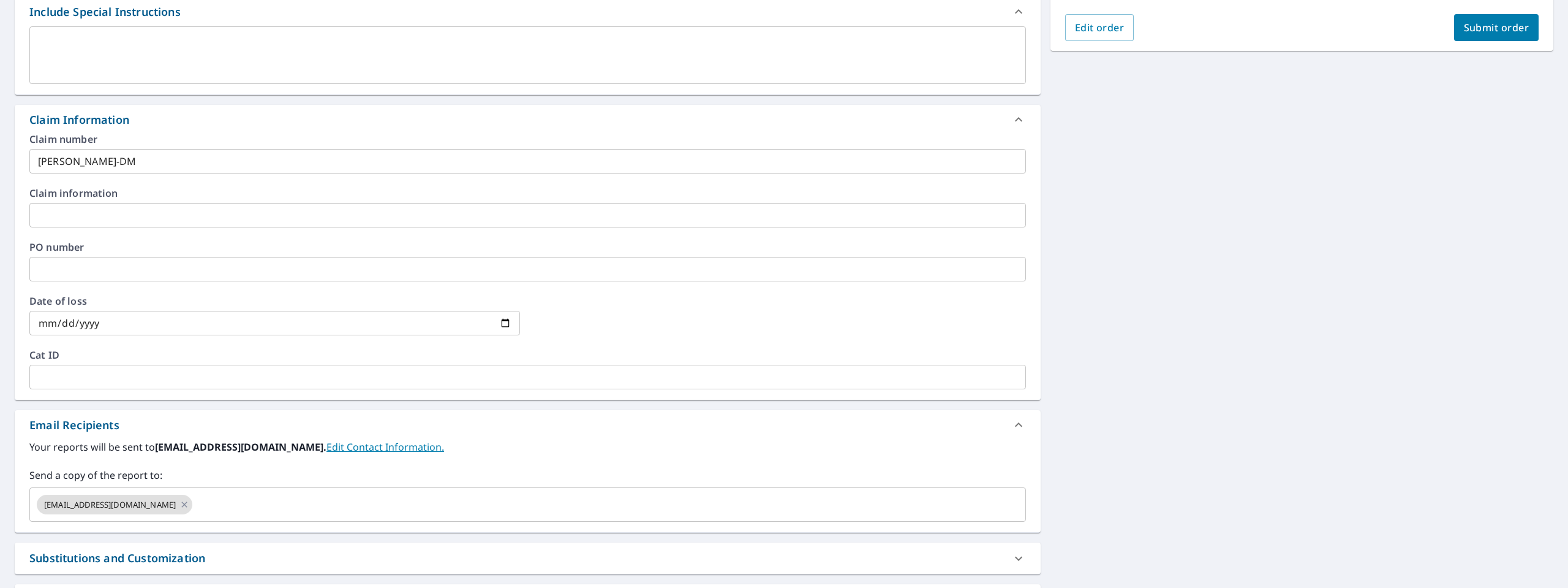
click at [1476, 32] on span "Submit order" at bounding box center [1497, 28] width 66 height 13
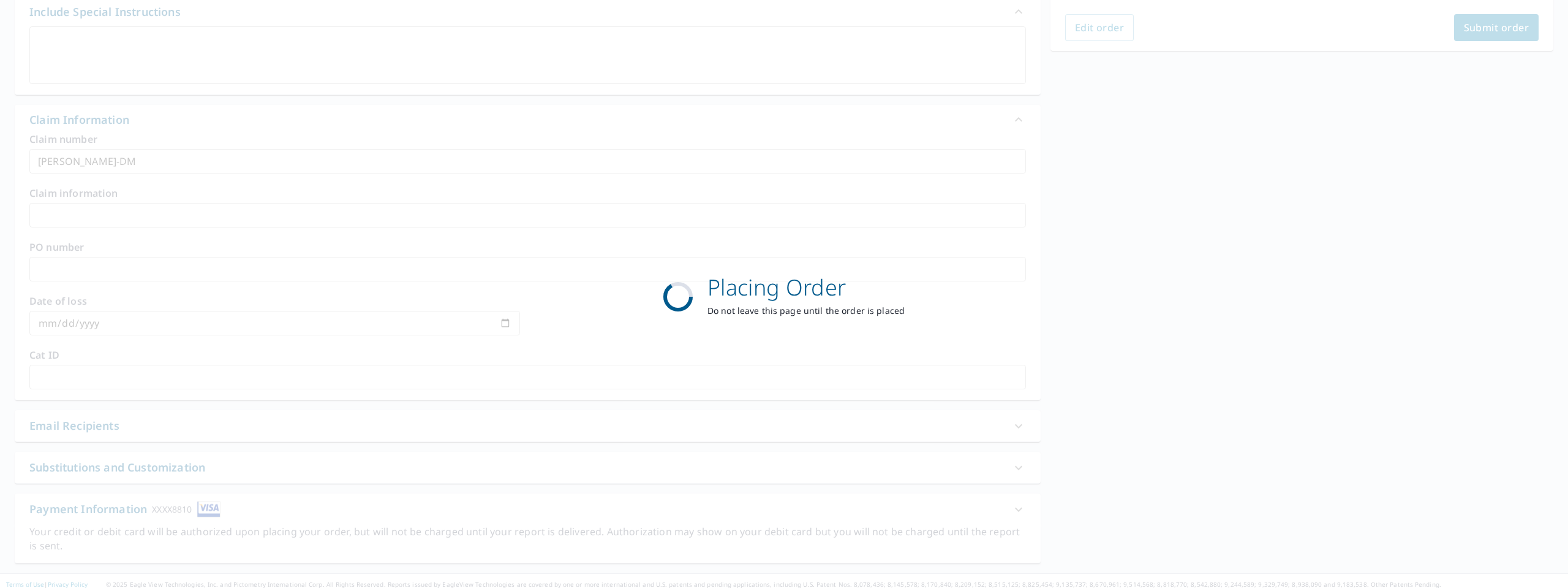
checkbox input "true"
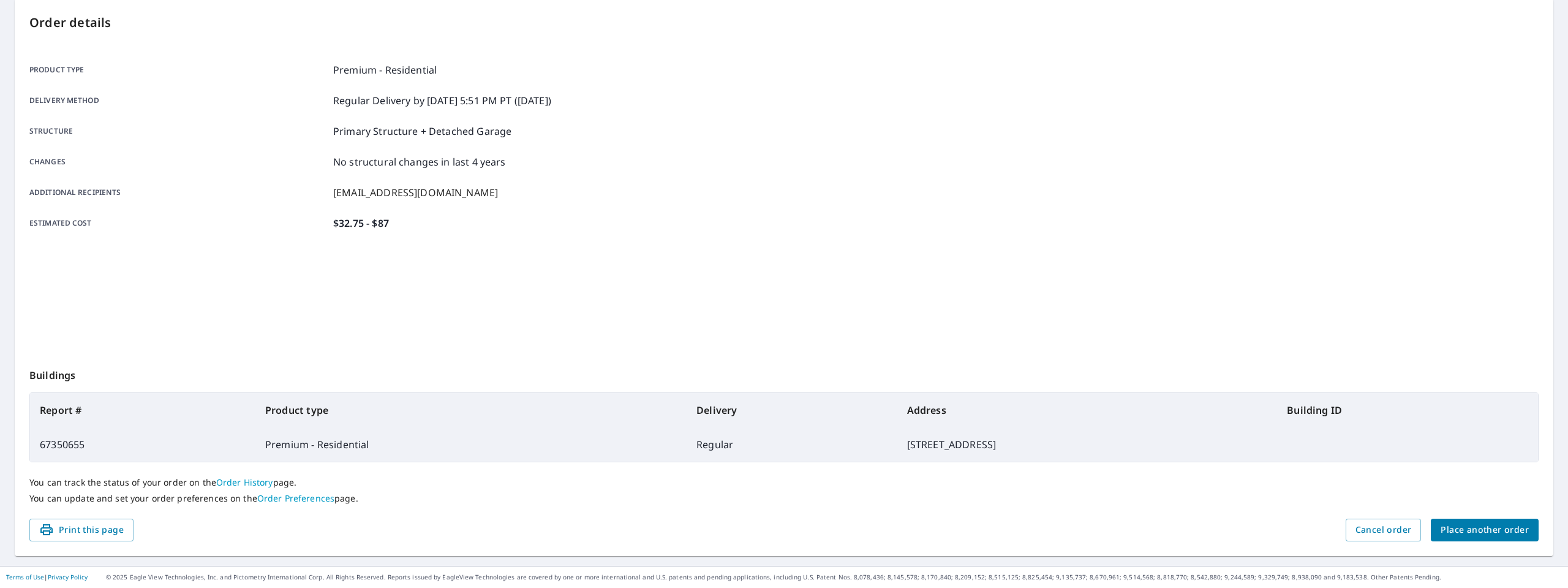
scroll to position [125, 0]
